Goal: Task Accomplishment & Management: Use online tool/utility

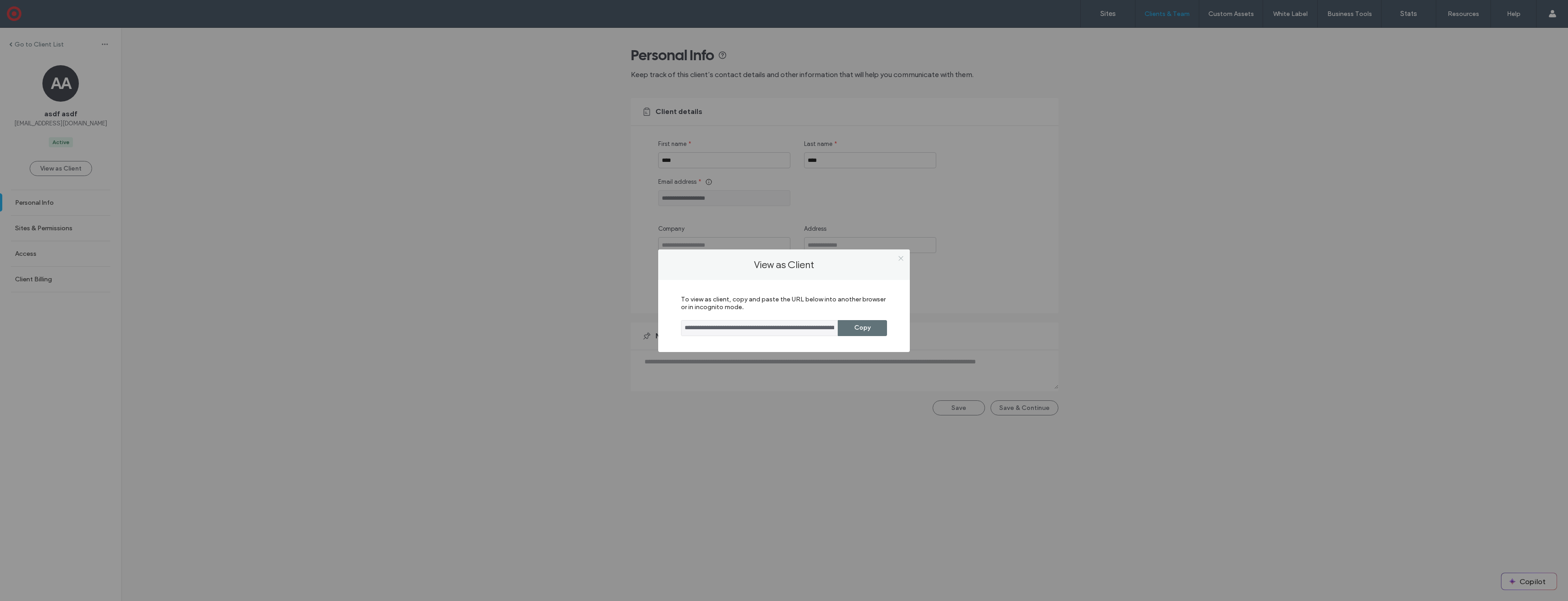
drag, startPoint x: 901, startPoint y: 264, endPoint x: 901, endPoint y: 258, distance: 6.0
click at [656, 262] on span at bounding box center [900, 258] width 7 height 13
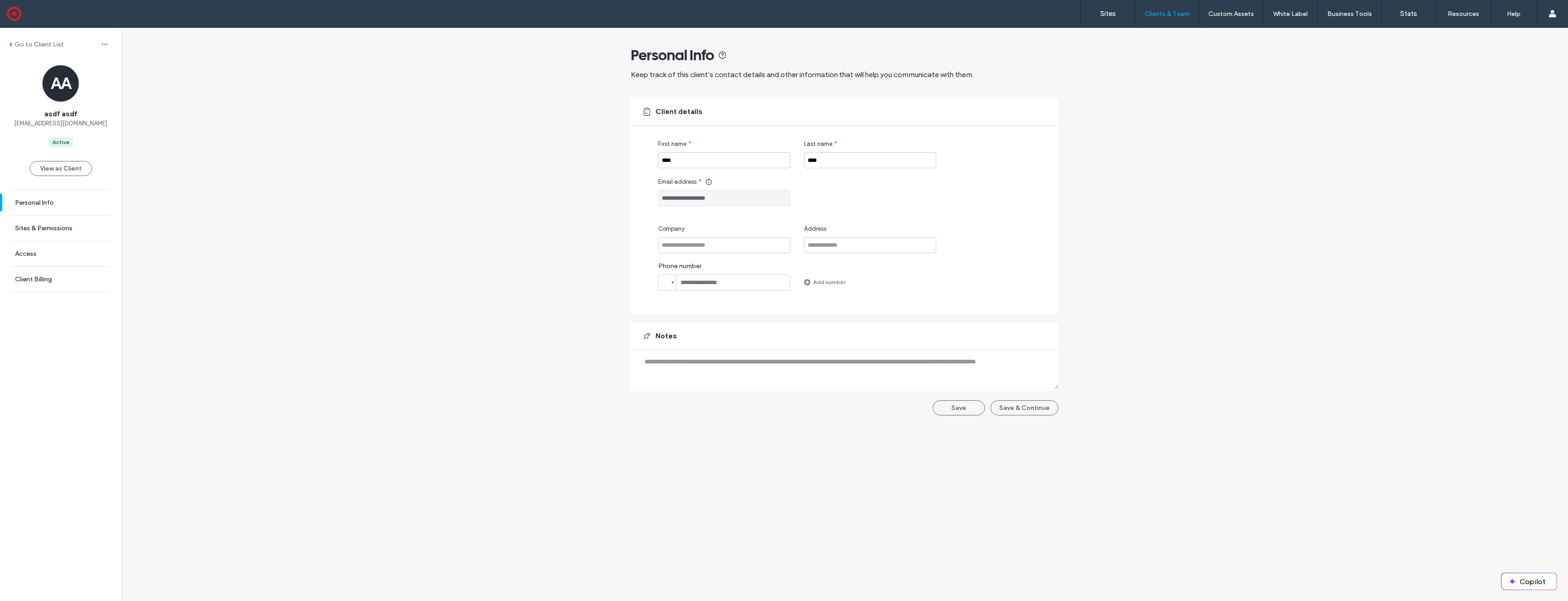
click at [1112, 15] on label "Sites" at bounding box center [1108, 13] width 15 height 8
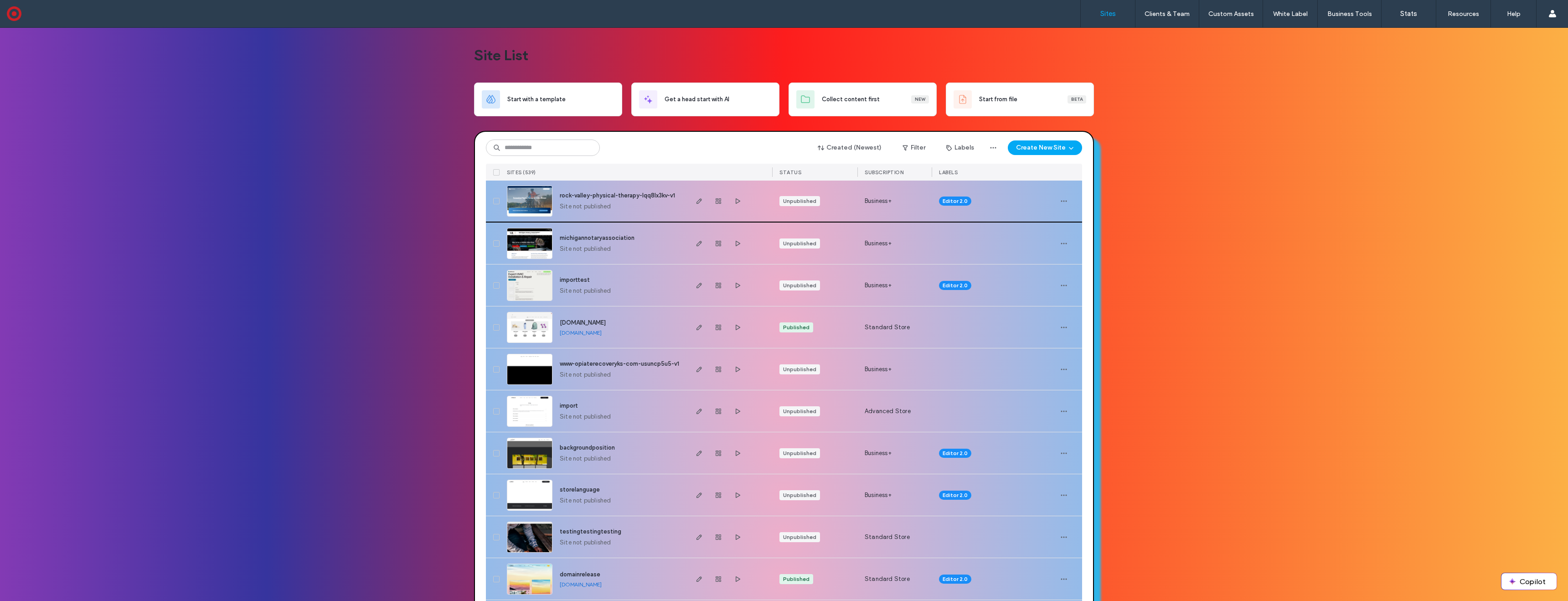
click at [535, 209] on img at bounding box center [529, 217] width 44 height 62
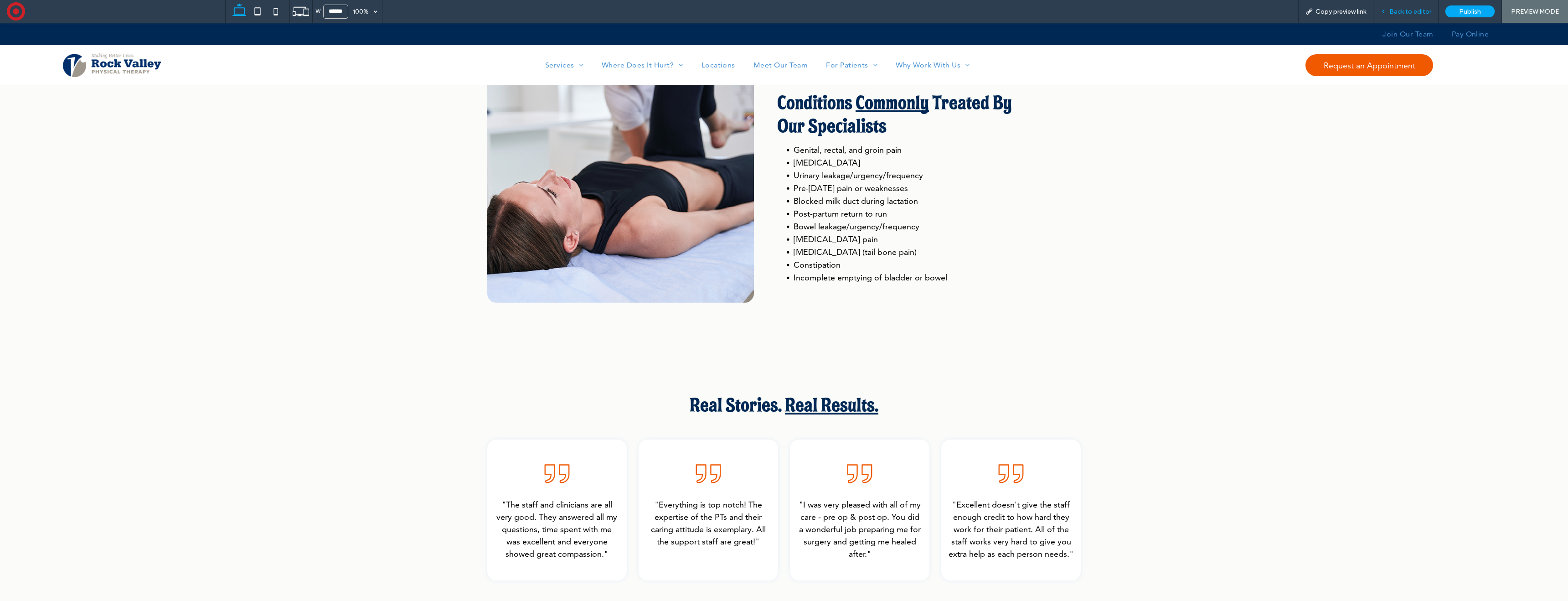
click at [1395, 13] on span "Back to editor" at bounding box center [1410, 12] width 42 height 8
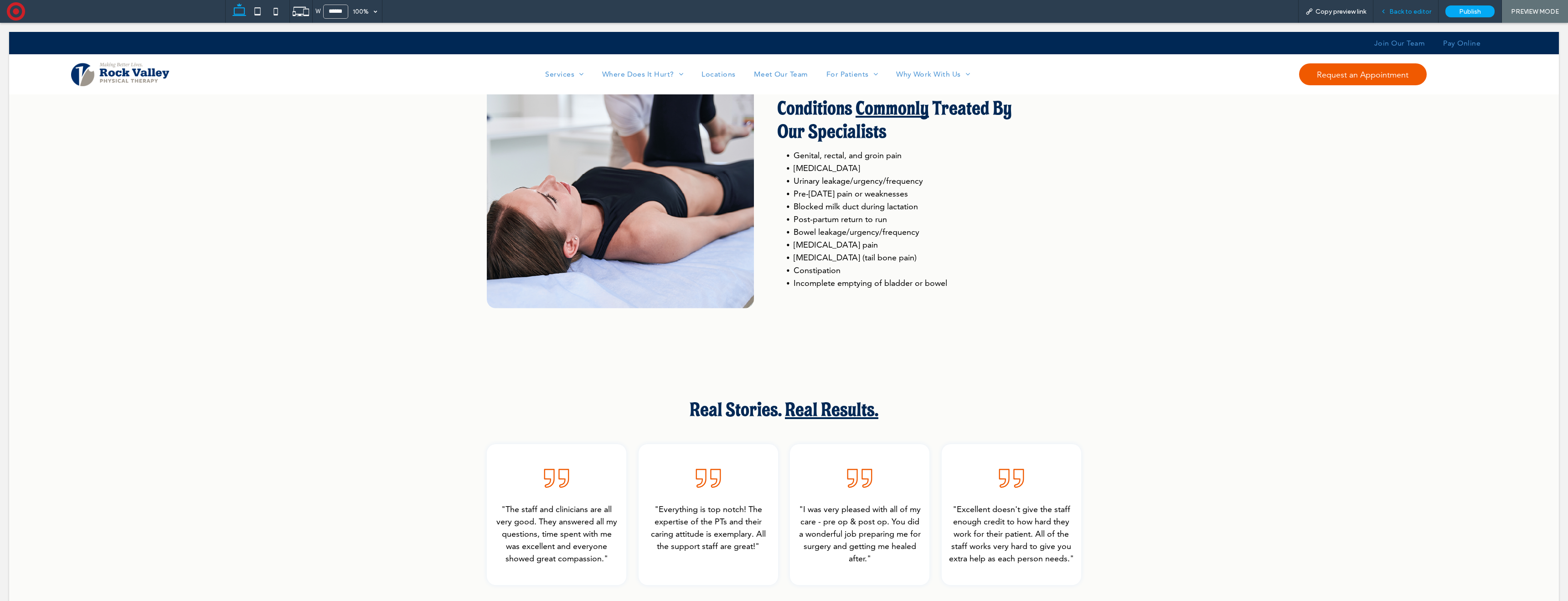
scroll to position [346, 0]
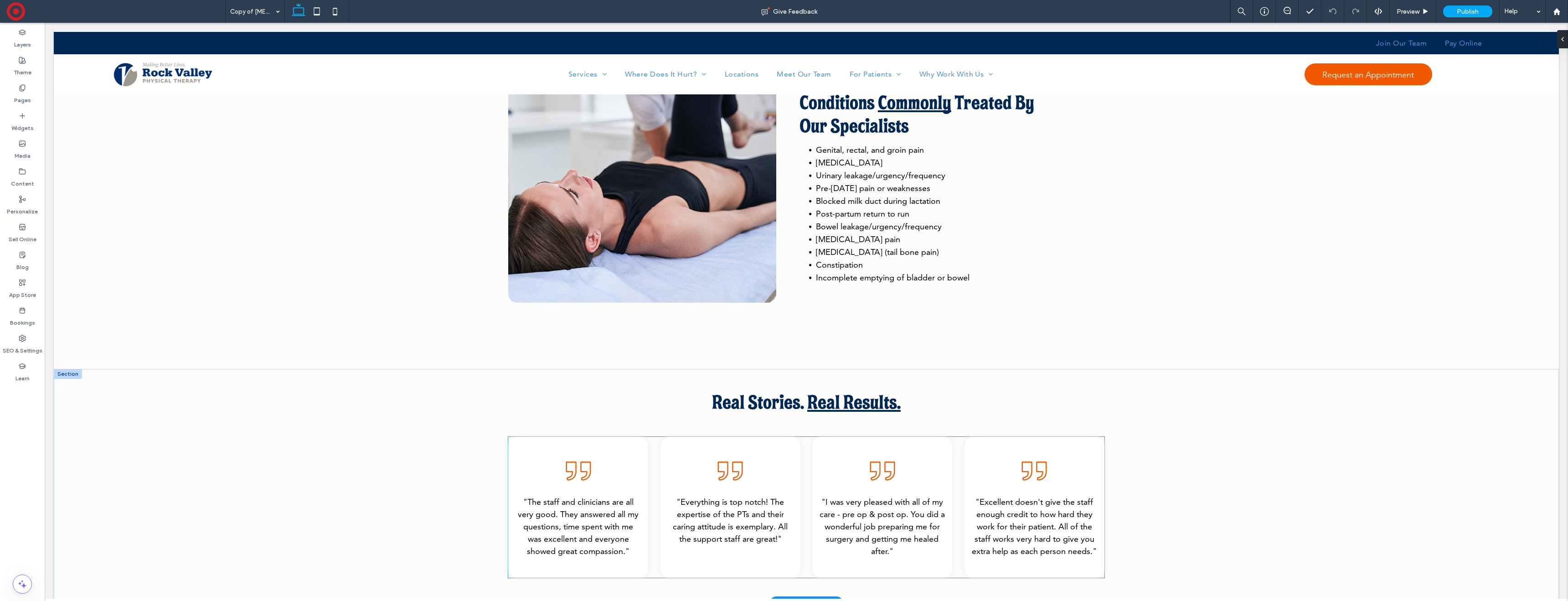
click at [956, 453] on div ""The staff and clinicians are all very good. They answered all my questions, ti…" at bounding box center [806, 507] width 596 height 141
click at [957, 453] on div ""The staff and clinicians are all very good. They answered all my questions, ti…" at bounding box center [806, 507] width 596 height 141
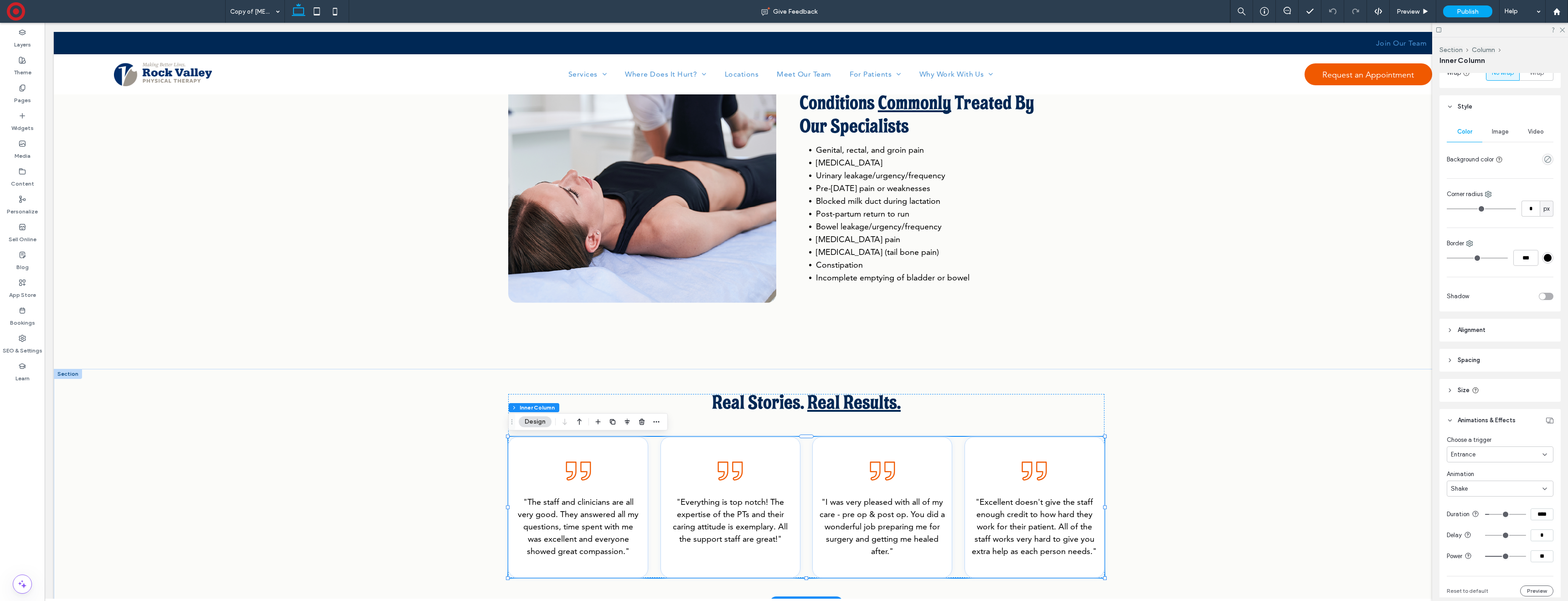
scroll to position [186, 0]
click at [1494, 473] on div "Shake" at bounding box center [1497, 471] width 92 height 9
click at [1497, 457] on div "Slide In" at bounding box center [1500, 456] width 106 height 16
click at [1489, 449] on div "From right" at bounding box center [1497, 446] width 92 height 9
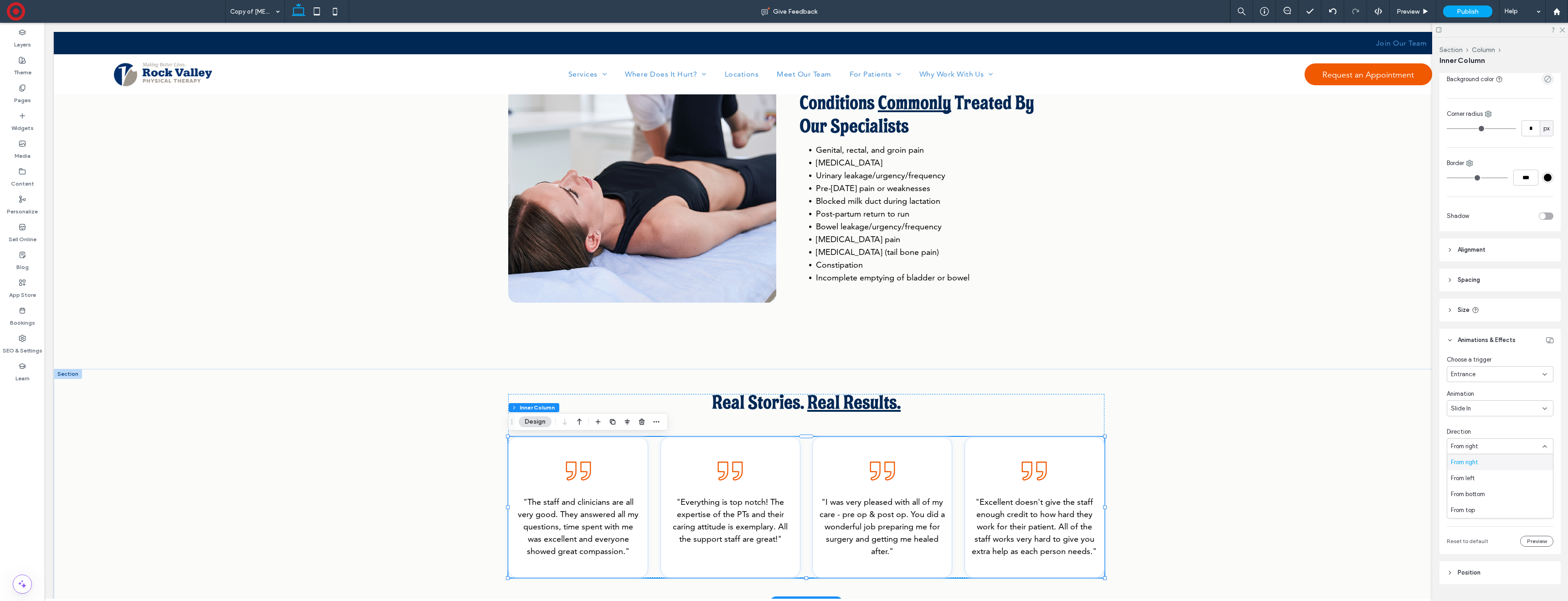
click at [1491, 406] on div "Slide In" at bounding box center [1497, 408] width 92 height 9
click at [1491, 468] on div "Bounce In" at bounding box center [1500, 472] width 106 height 16
click at [1241, 389] on div "Real Stories. Real Results. "The staff and clinicians are all very good. They a…" at bounding box center [806, 486] width 1505 height 234
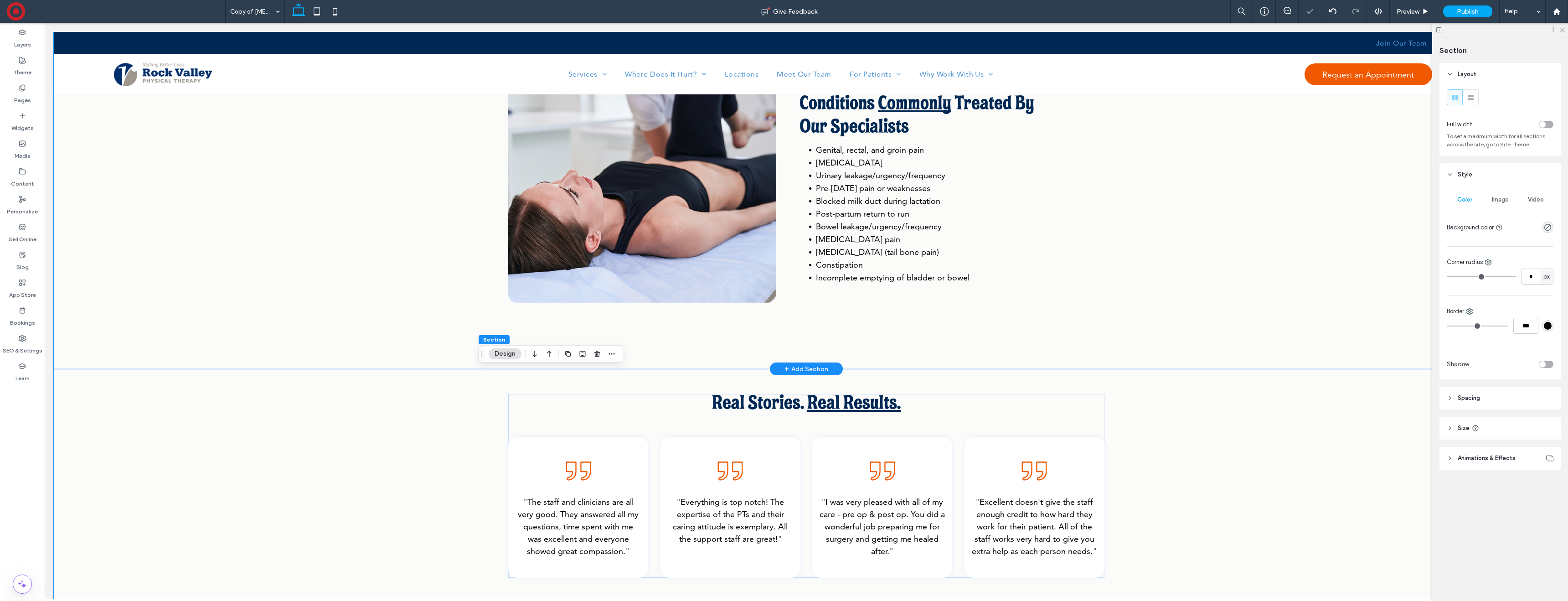
scroll to position [0, 0]
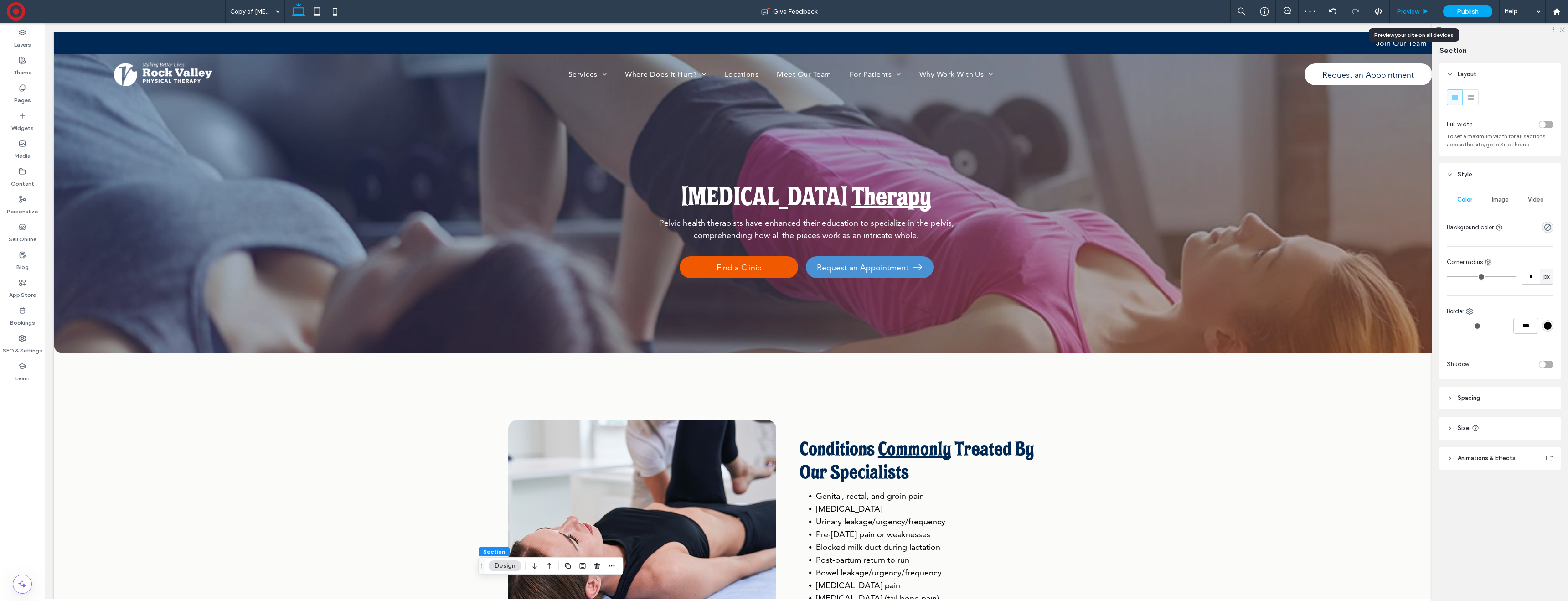
click at [1409, 15] on div "Preview" at bounding box center [1413, 11] width 46 height 23
click at [1410, 15] on div "Preview" at bounding box center [1413, 11] width 46 height 23
click at [1418, 10] on span "Preview" at bounding box center [1407, 12] width 23 height 8
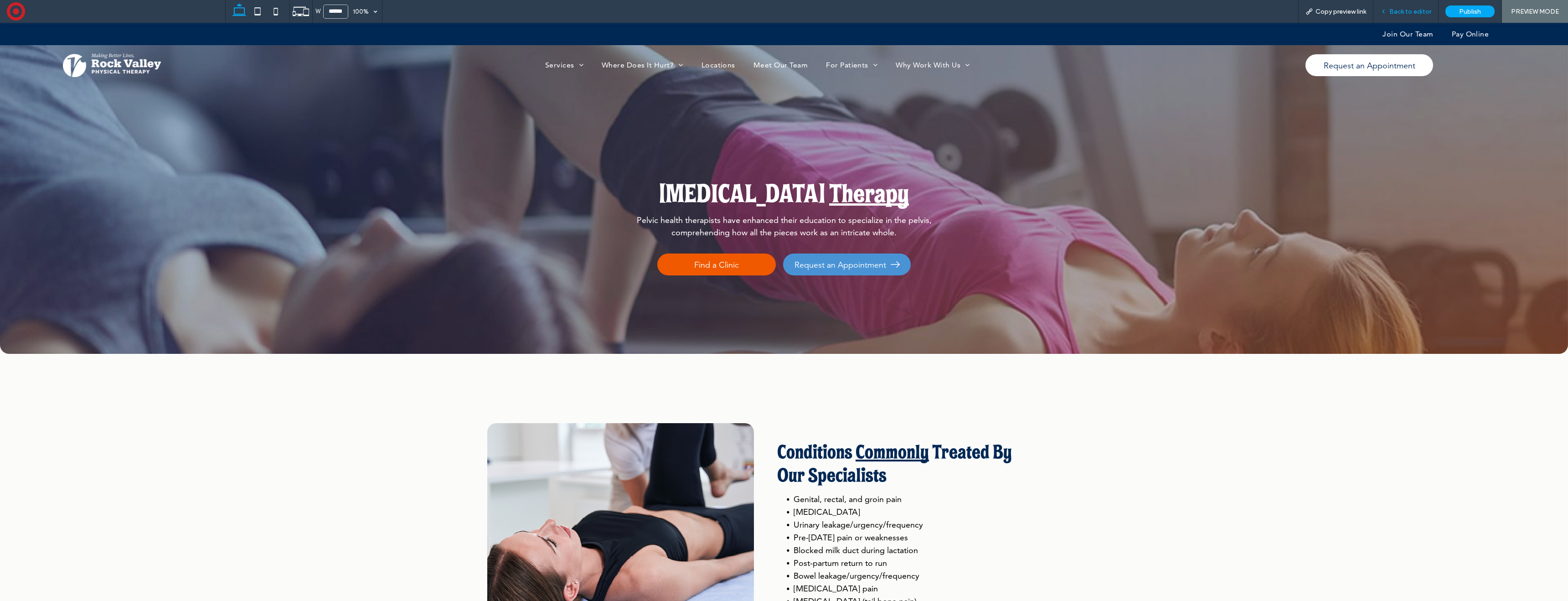
click at [1390, 16] on div "Back to editor" at bounding box center [1405, 11] width 65 height 23
click at [1388, 15] on div "Back to editor" at bounding box center [1405, 11] width 65 height 23
click at [1399, 13] on span "Back to editor" at bounding box center [1410, 12] width 42 height 8
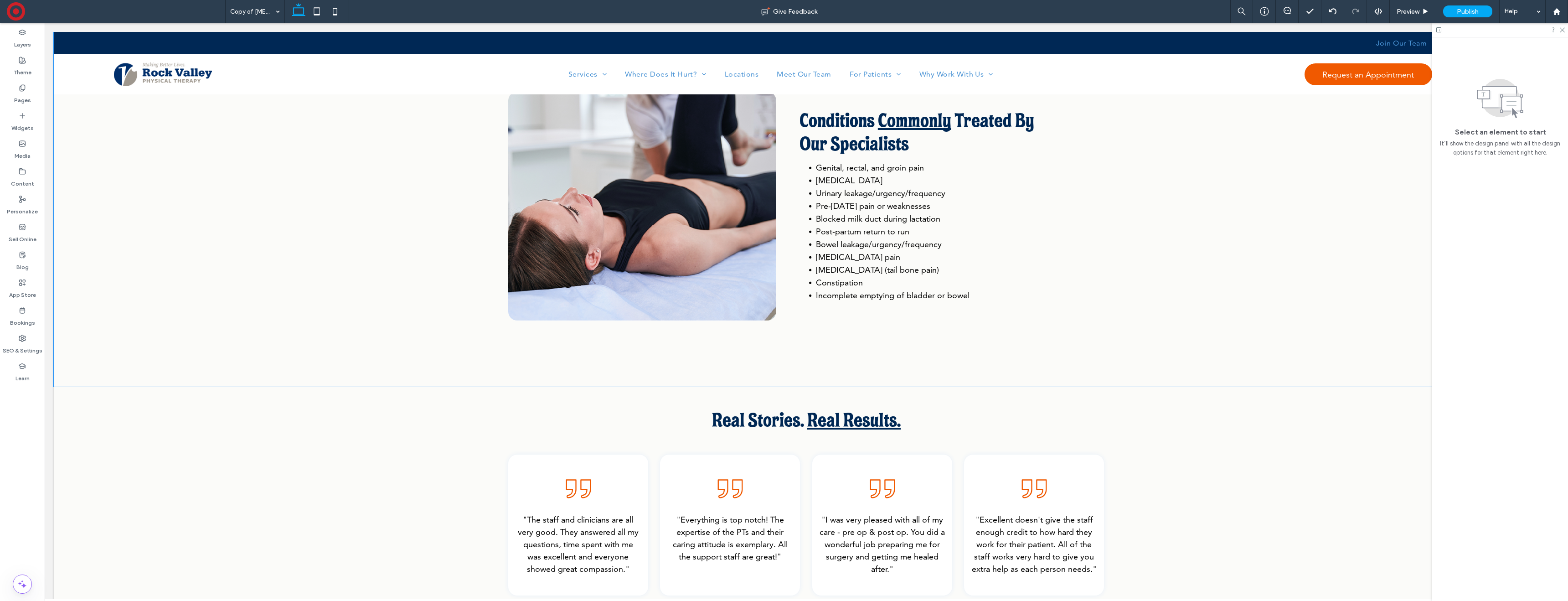
scroll to position [433, 0]
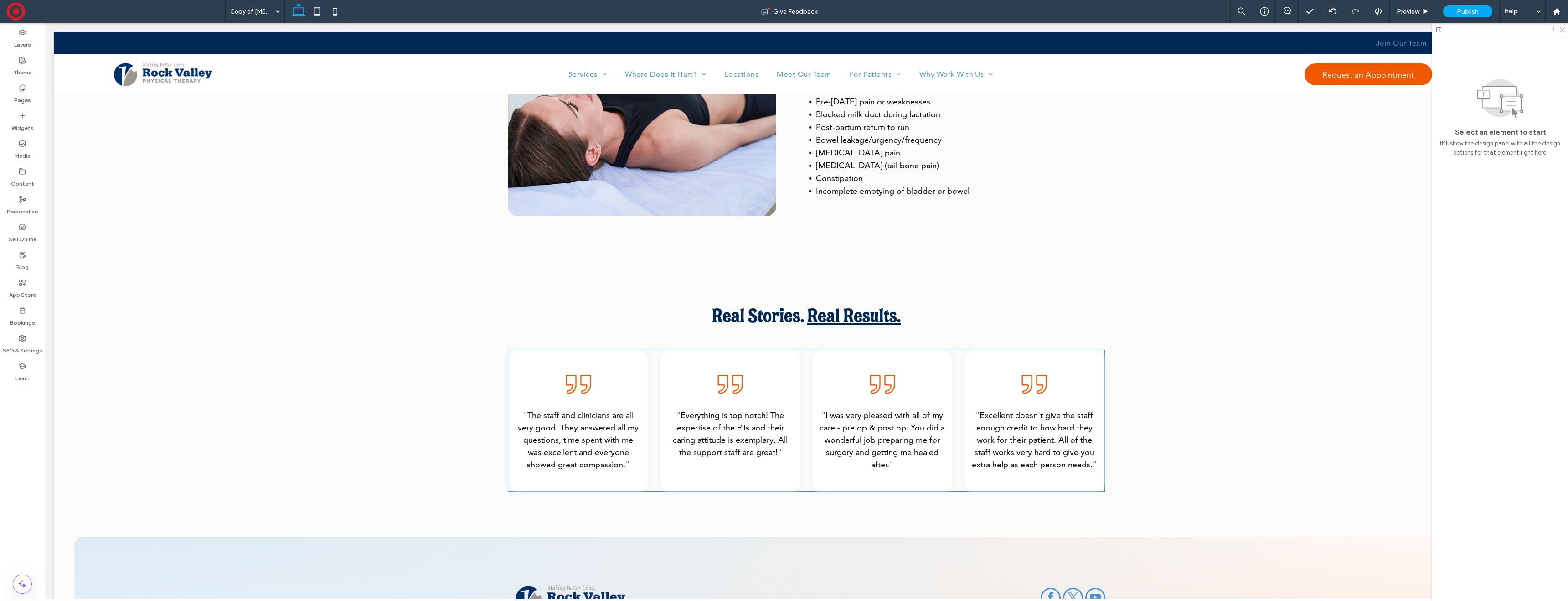
click at [955, 379] on div ""The staff and clinicians are all very good. They answered all my questions, ti…" at bounding box center [806, 420] width 596 height 141
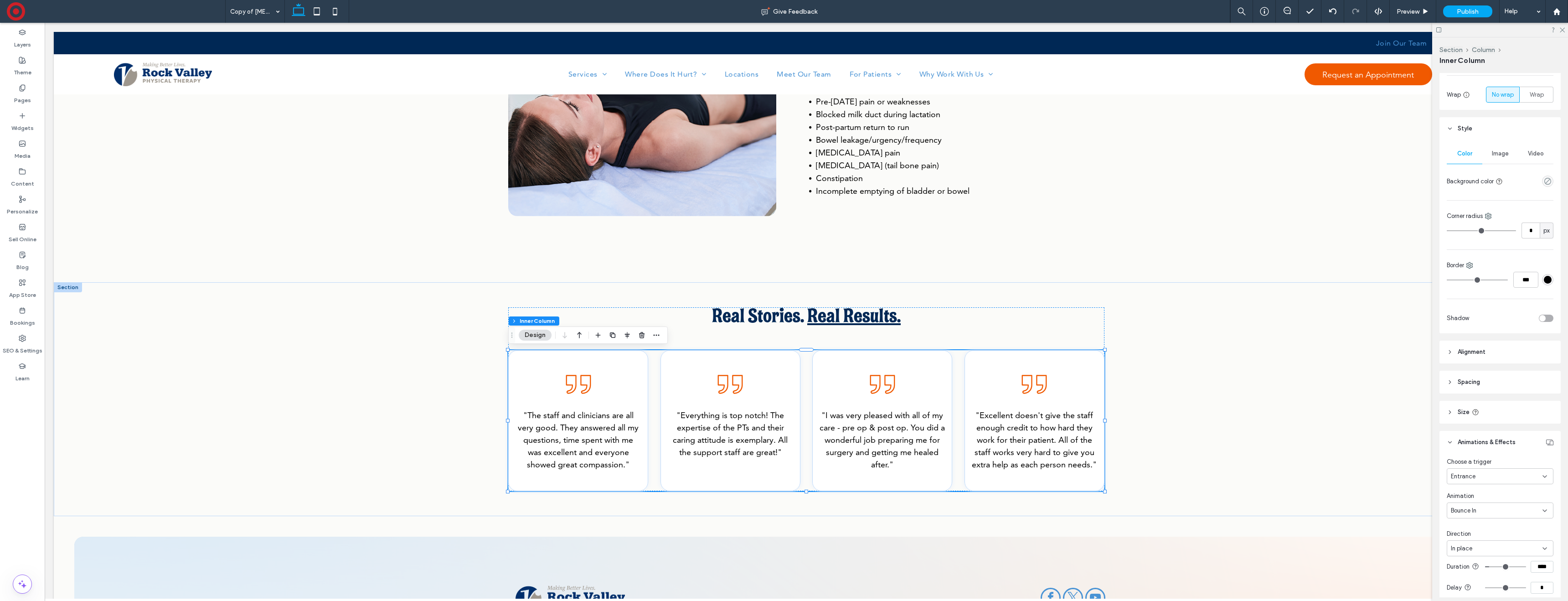
scroll to position [152, 0]
click at [1477, 466] on div "Entrance" at bounding box center [1497, 471] width 92 height 9
click at [1478, 535] on div "Scroll" at bounding box center [1500, 535] width 106 height 16
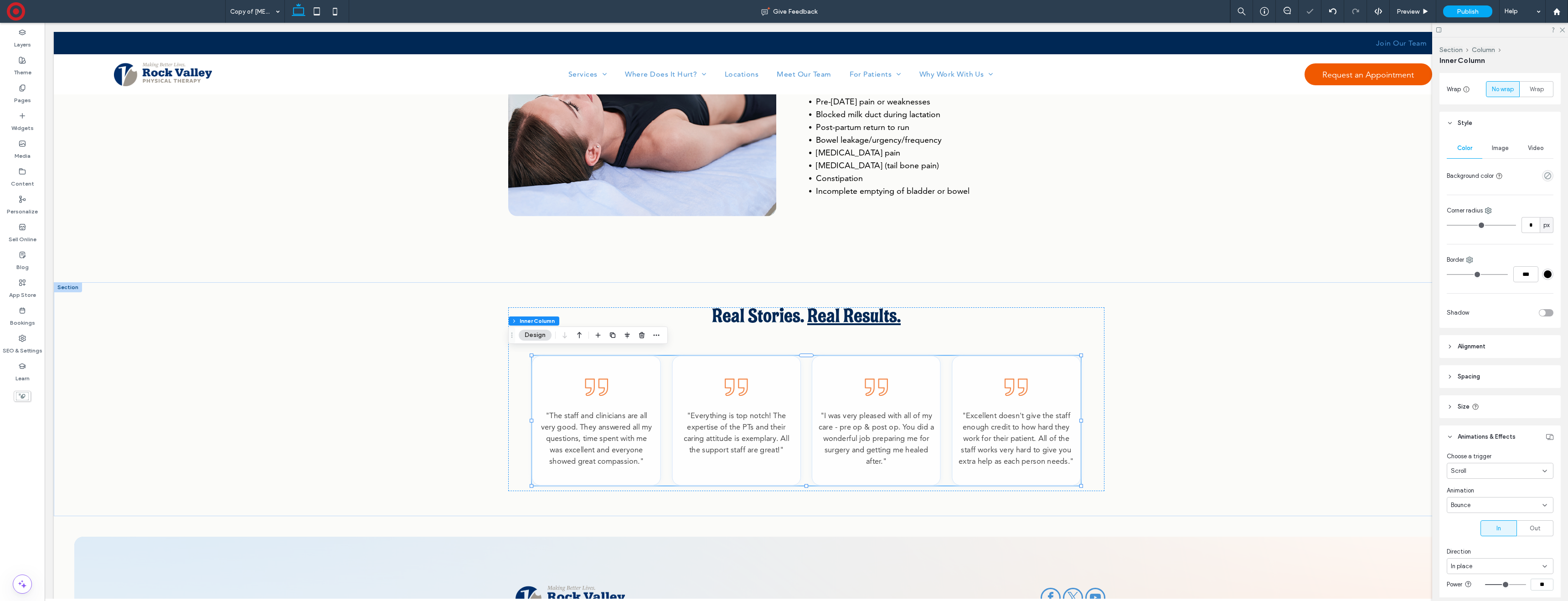
drag, startPoint x: 1480, startPoint y: 506, endPoint x: 1481, endPoint y: 502, distance: 4.1
click at [1480, 505] on div "Bounce" at bounding box center [1497, 505] width 92 height 9
click at [1474, 455] on div "Roll" at bounding box center [1500, 457] width 106 height 16
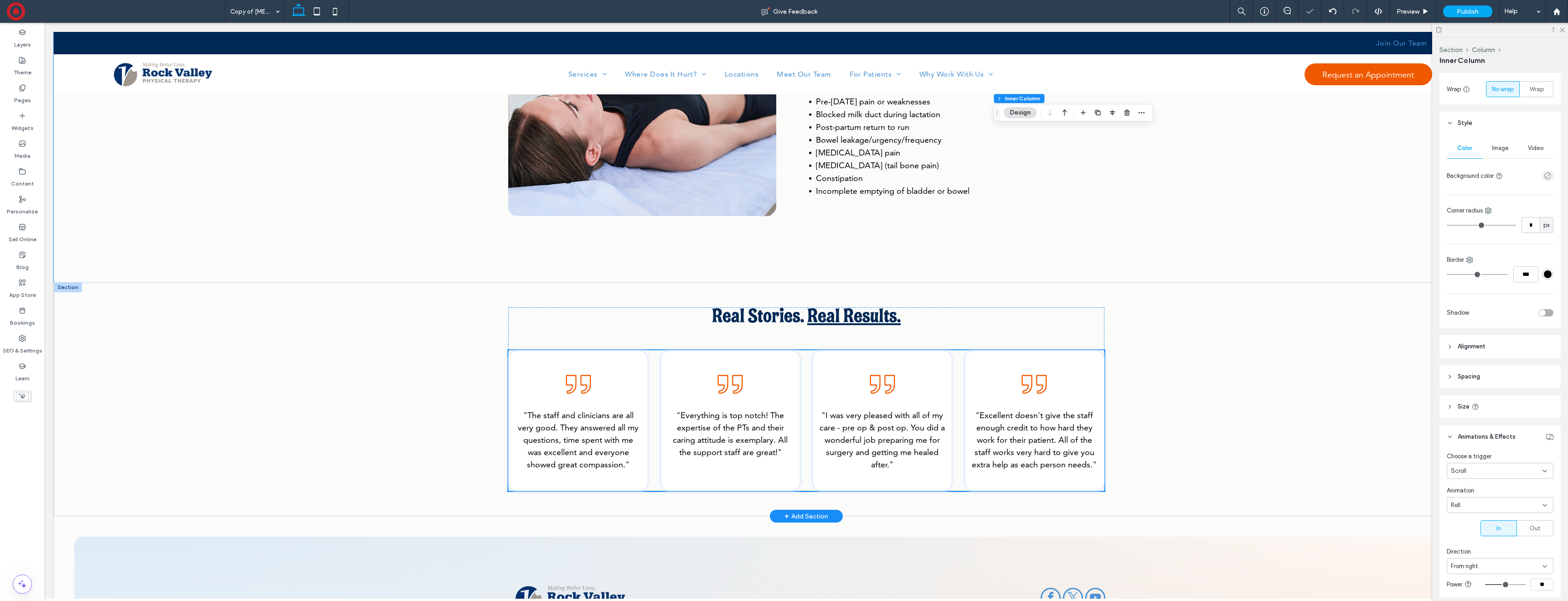
scroll to position [0, 0]
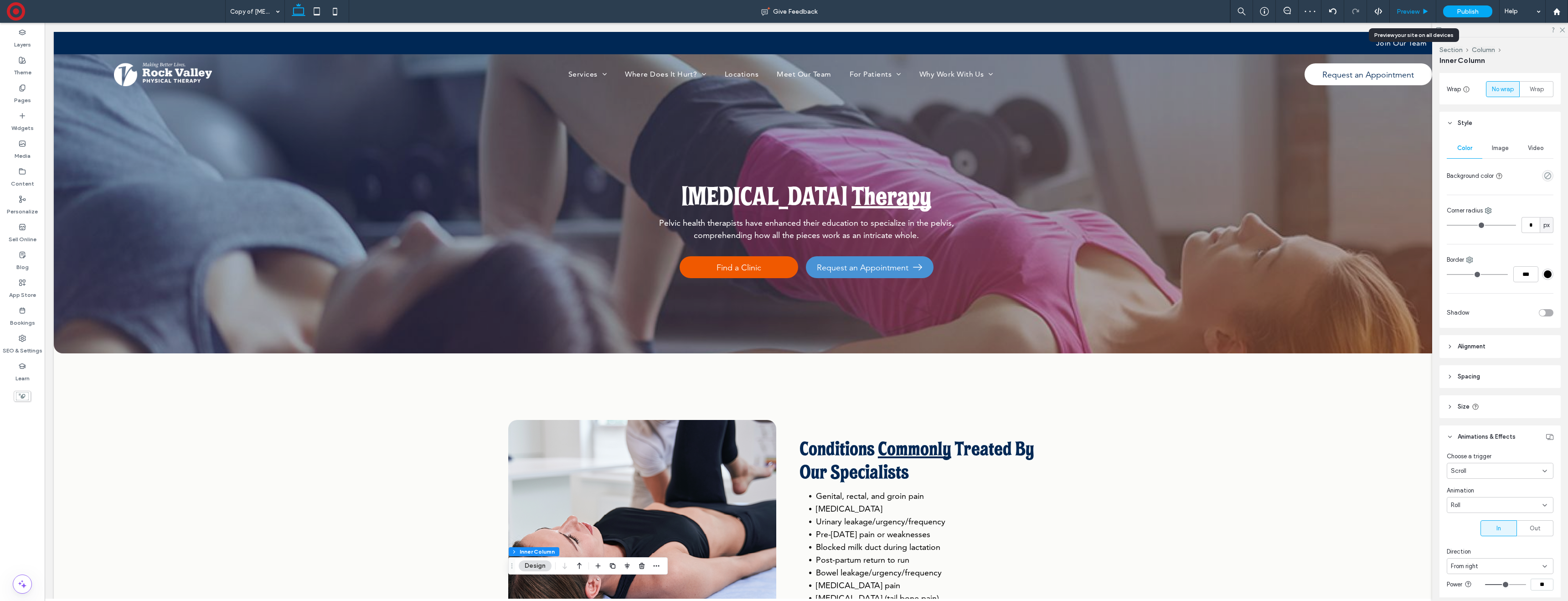
drag, startPoint x: 1409, startPoint y: 12, endPoint x: 1342, endPoint y: 2, distance: 67.7
click at [1409, 12] on span "Preview" at bounding box center [1407, 12] width 23 height 8
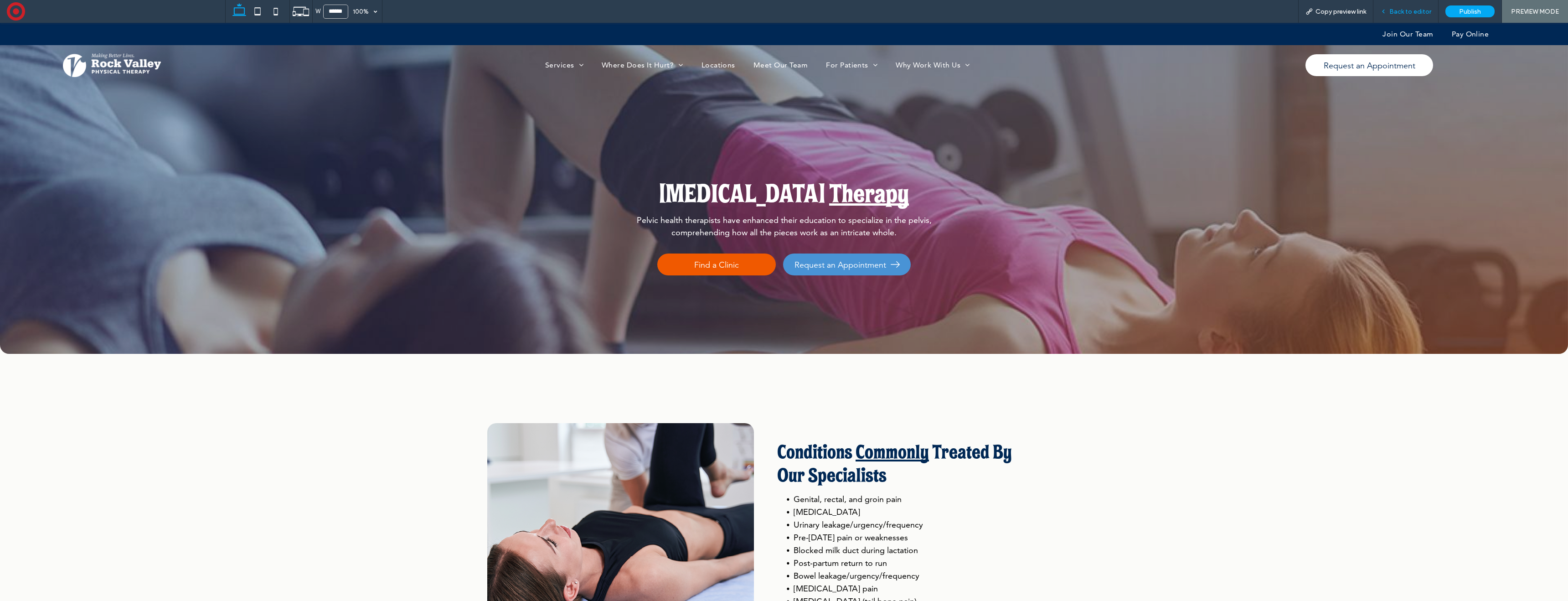
drag, startPoint x: 1404, startPoint y: 13, endPoint x: 1385, endPoint y: 15, distance: 19.1
click at [1404, 13] on span "Back to editor" at bounding box center [1410, 12] width 42 height 8
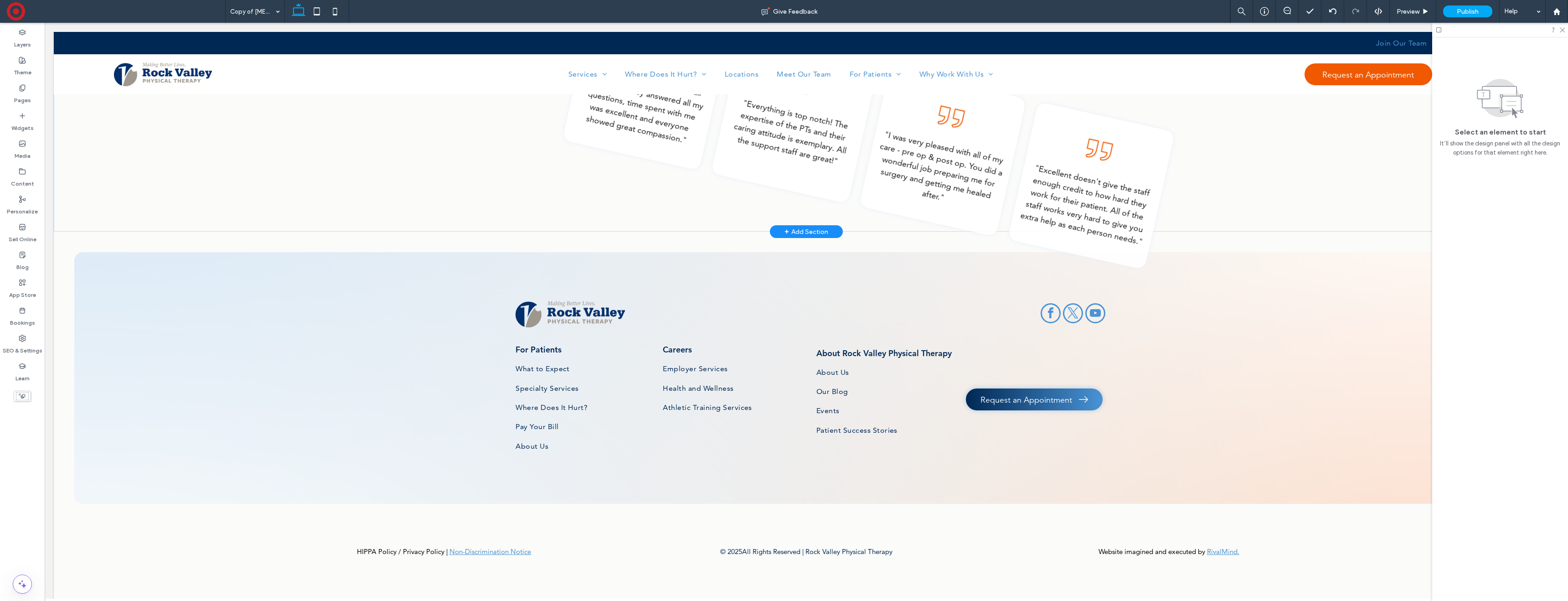
scroll to position [697, 0]
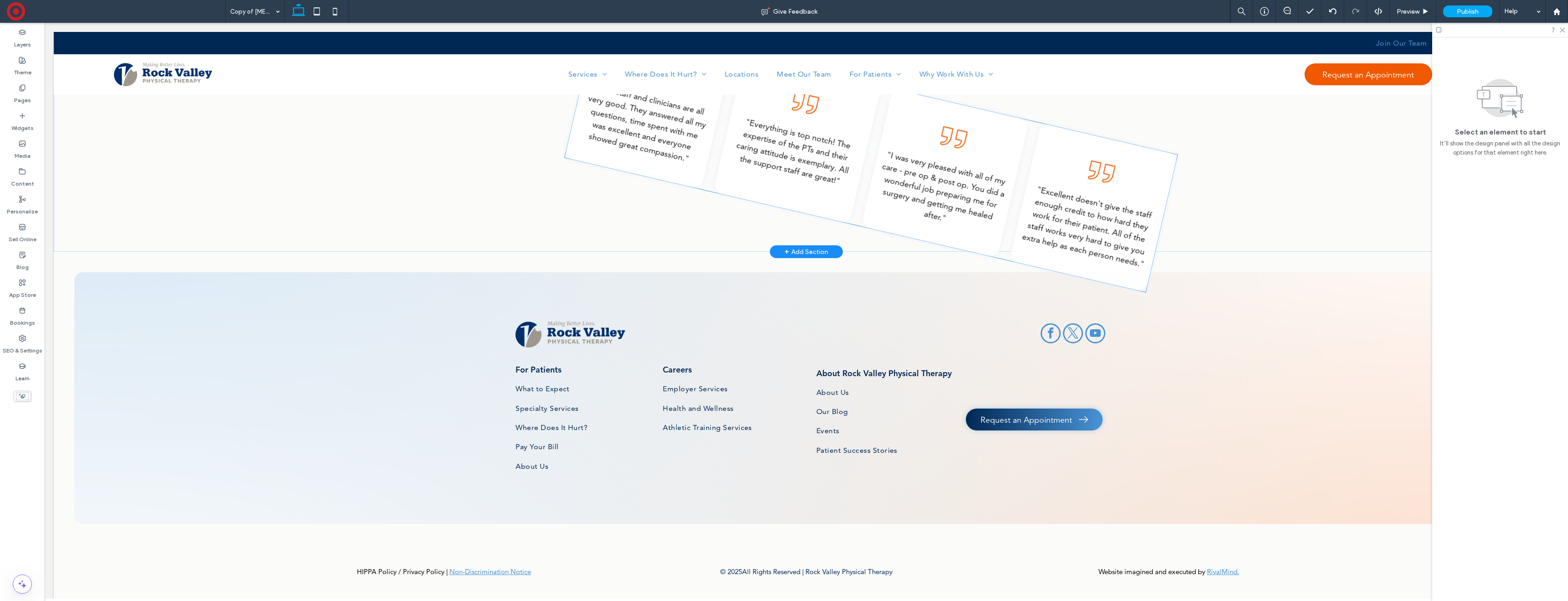
click at [863, 192] on div ""The staff and clinicians are all very good. They answered all my questions, ti…" at bounding box center [871, 156] width 612 height 272
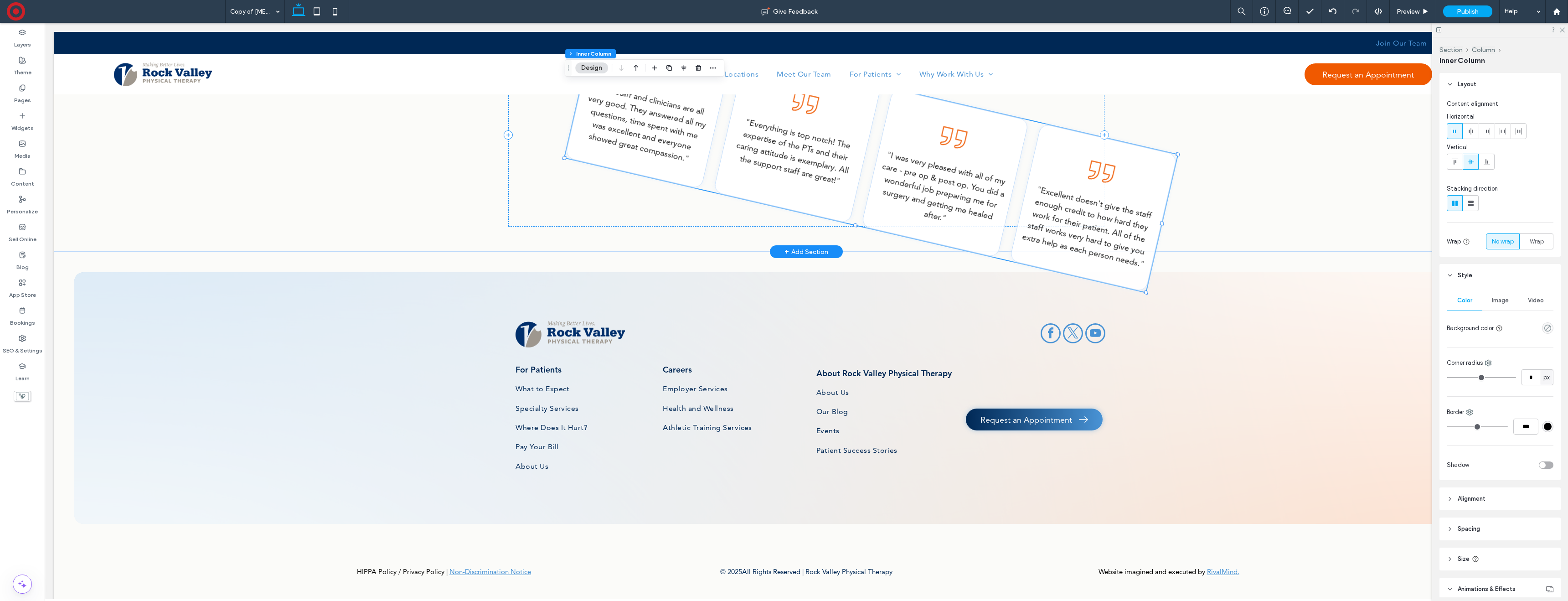
click at [864, 192] on div ""The staff and clinicians are all very good. They answered all my questions, ti…" at bounding box center [871, 156] width 612 height 272
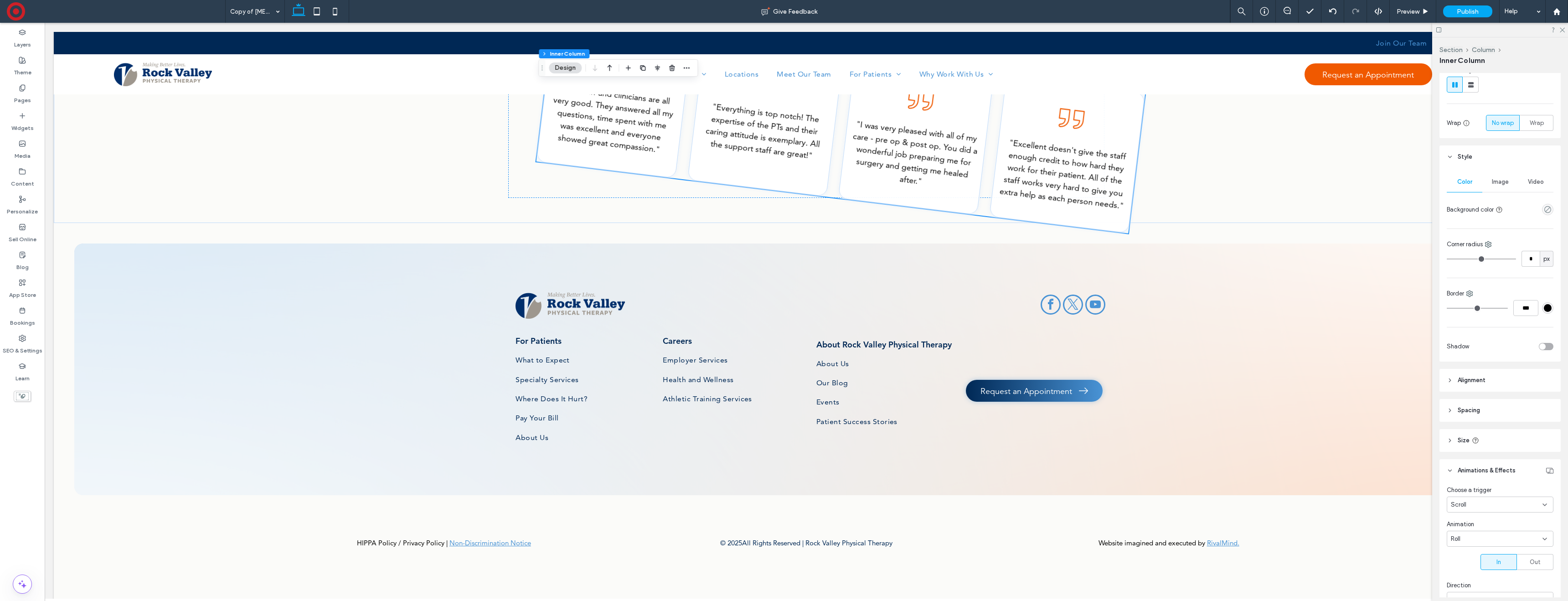
scroll to position [758, 0]
